Goal: Transaction & Acquisition: Purchase product/service

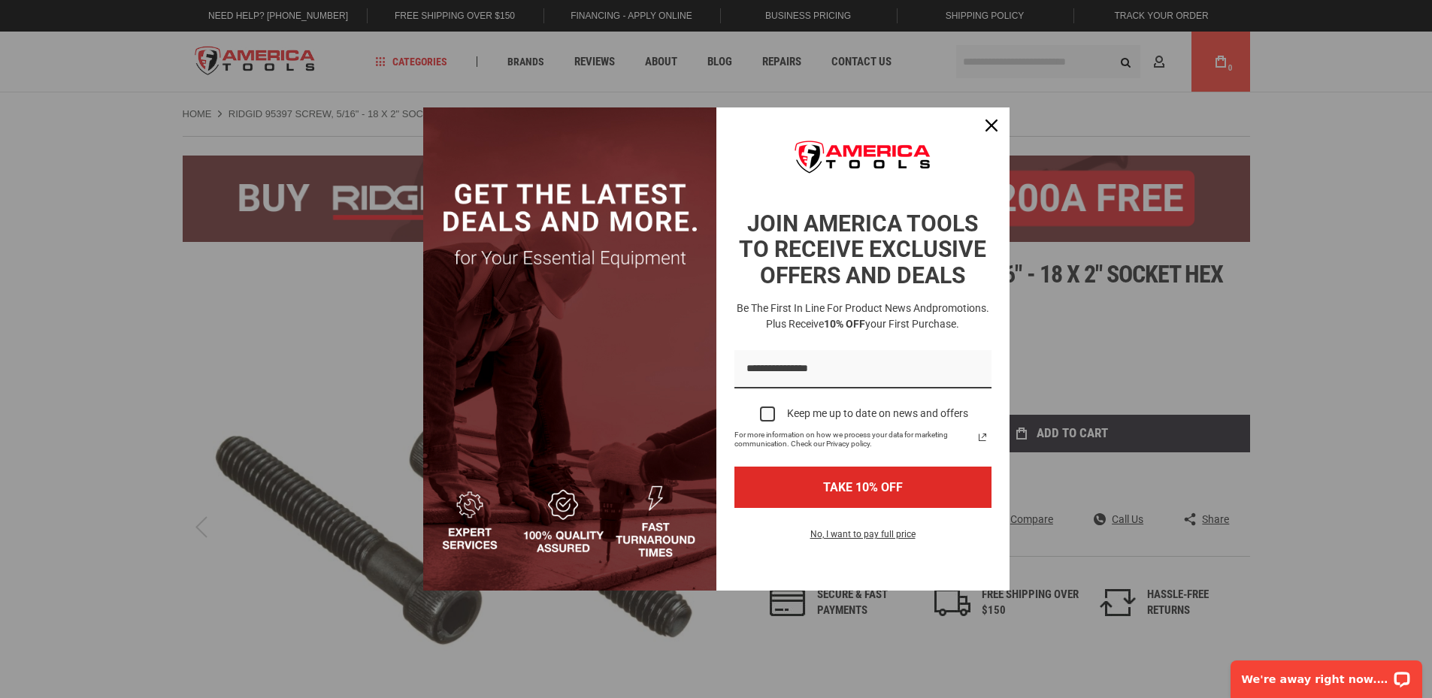
click at [1198, 328] on div "Marketing offer form" at bounding box center [716, 349] width 1432 height 698
click at [987, 132] on div "Close" at bounding box center [991, 125] width 24 height 24
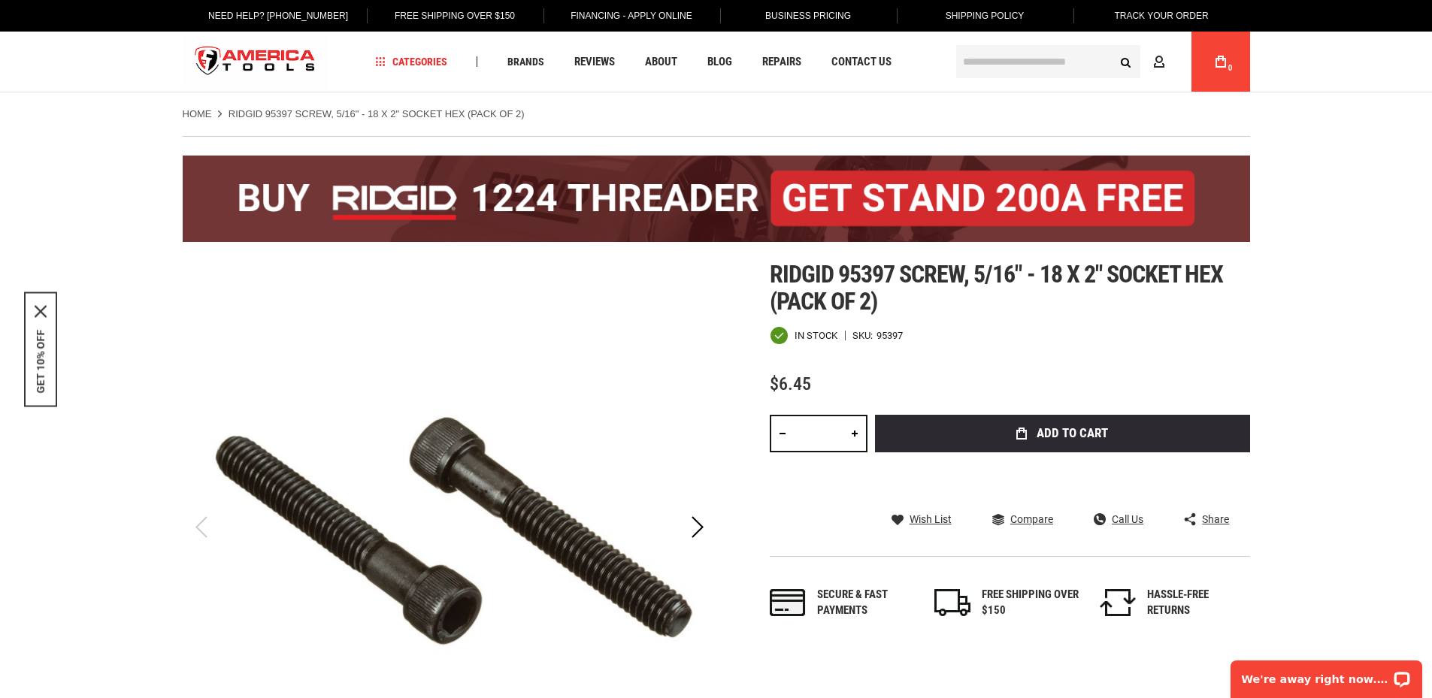
click at [787, 382] on span "$6.45" at bounding box center [790, 383] width 41 height 21
copy span "6.45"
click at [787, 382] on span "$6.45" at bounding box center [790, 383] width 41 height 21
